Goal: Use online tool/utility

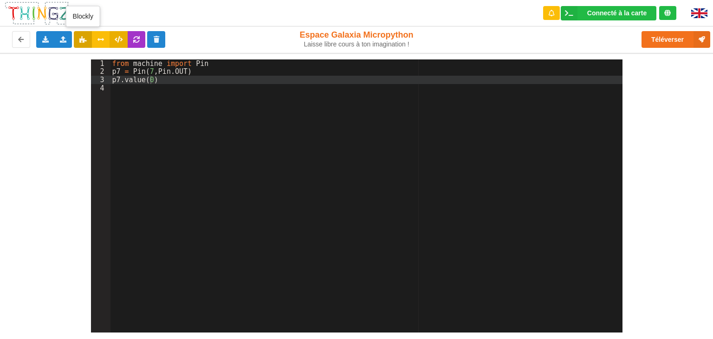
click at [82, 42] on icon at bounding box center [83, 39] width 8 height 6
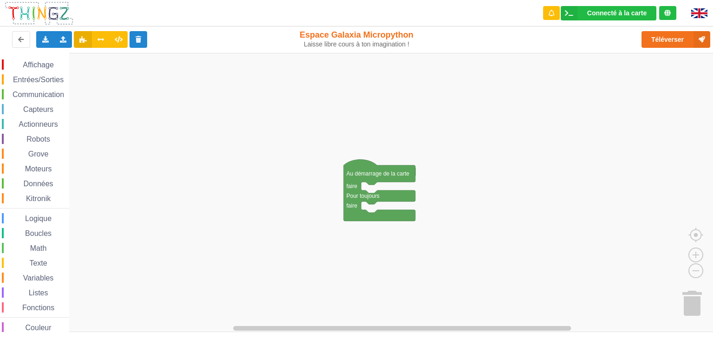
click at [39, 282] on div "Variables" at bounding box center [35, 278] width 67 height 10
click at [109, 60] on text "Créer une variable..." at bounding box center [106, 62] width 51 height 7
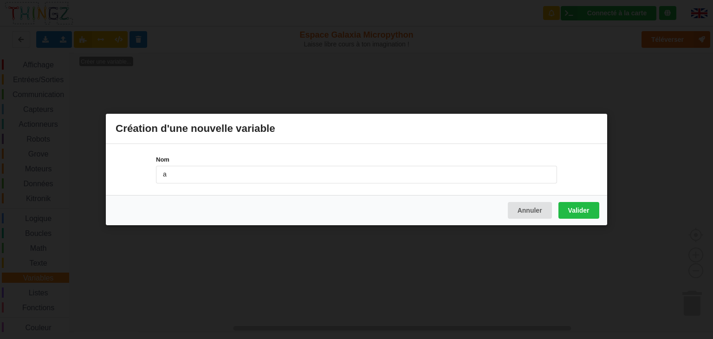
type input "a"
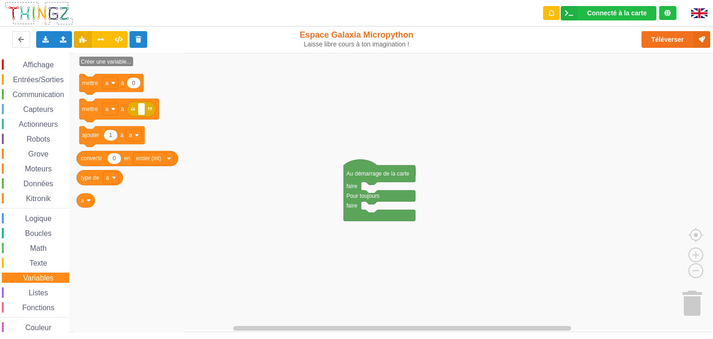
click at [35, 216] on span "Logique" at bounding box center [38, 219] width 29 height 8
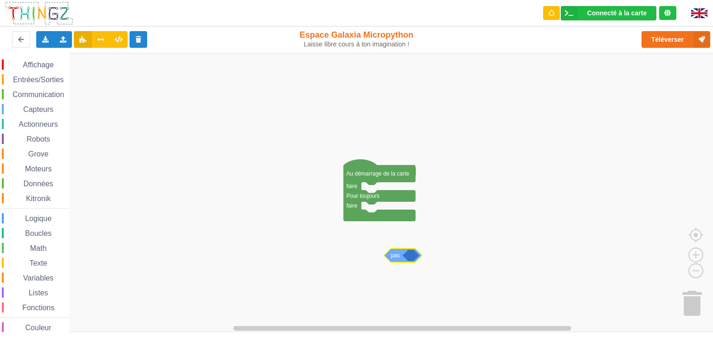
click at [396, 259] on div "Affichage Entrées/Sorties Communication Capteurs Actionneurs Robots Grove Moteu…" at bounding box center [360, 193] width 720 height 280
click at [38, 185] on span "Données" at bounding box center [38, 184] width 33 height 8
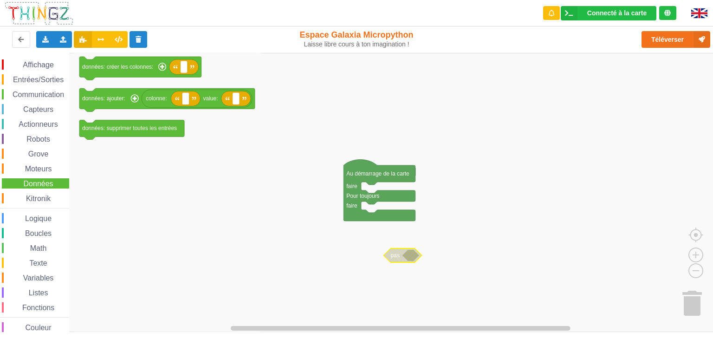
click at [38, 279] on span "Variables" at bounding box center [38, 278] width 33 height 8
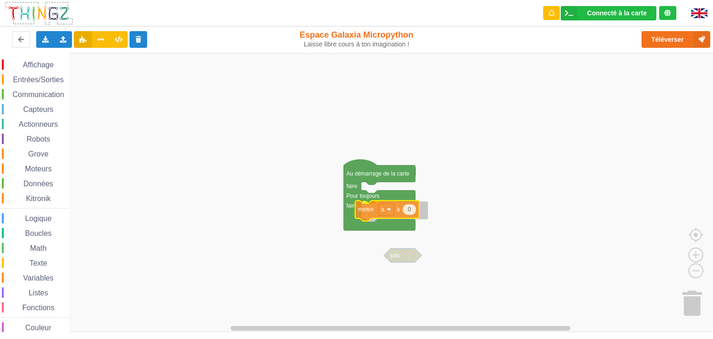
click at [368, 214] on div "Affichage Entrées/Sorties Communication Capteurs Actionneurs Robots Grove Moteu…" at bounding box center [360, 193] width 720 height 280
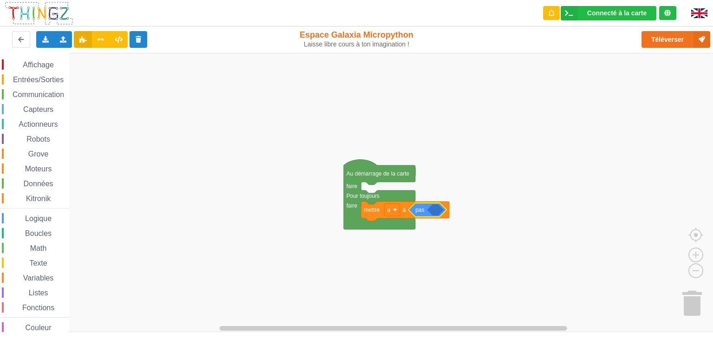
click at [42, 279] on span "Variables" at bounding box center [38, 278] width 33 height 8
click at [437, 211] on div "Affichage Entrées/Sorties Communication Capteurs Actionneurs Robots Grove Moteu…" at bounding box center [360, 193] width 720 height 280
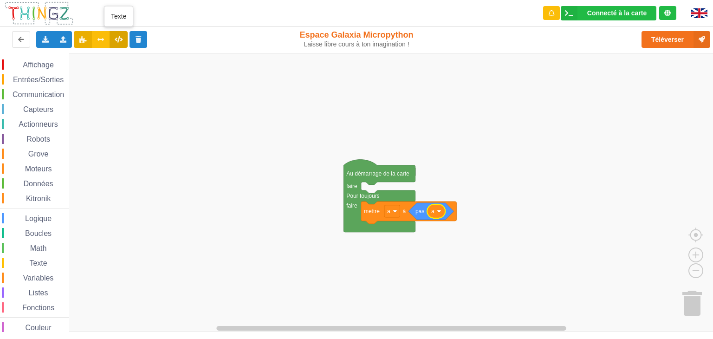
click at [120, 39] on icon at bounding box center [119, 39] width 8 height 6
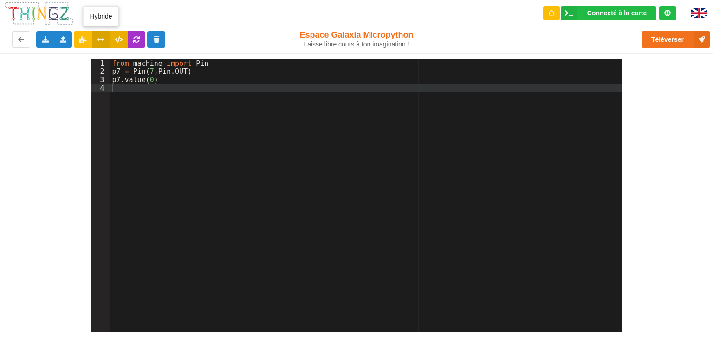
click at [99, 39] on icon at bounding box center [101, 39] width 8 height 6
